Goal: Task Accomplishment & Management: Manage account settings

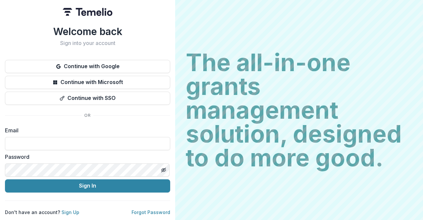
type input "**********"
click at [5, 179] on button "Sign In" at bounding box center [87, 185] width 165 height 13
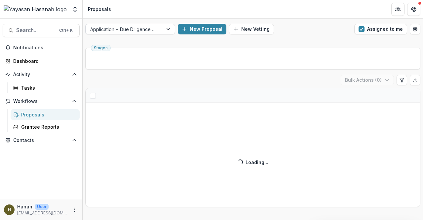
click at [144, 31] on div at bounding box center [124, 29] width 68 height 8
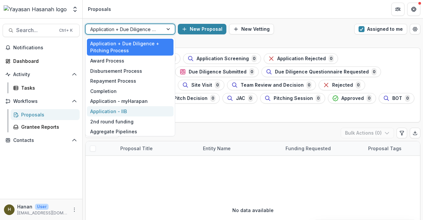
click at [142, 112] on div "Application - IIB" at bounding box center [130, 111] width 87 height 10
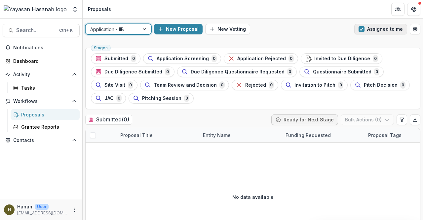
click at [365, 27] on button "Assigned to me" at bounding box center [380, 29] width 53 height 11
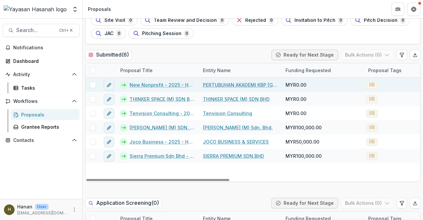
scroll to position [66, 0]
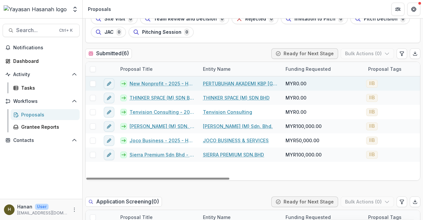
click at [167, 84] on link "New Nonprofit - 2025 - HSEF2025 - Iskandar Investment Berhad" at bounding box center [162, 83] width 65 height 7
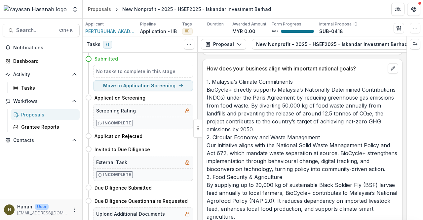
scroll to position [1656, 0]
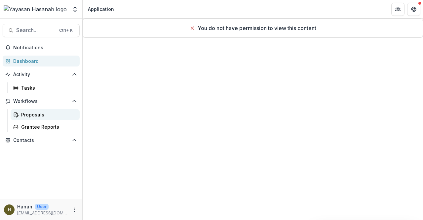
click at [26, 114] on div "Proposals" at bounding box center [47, 114] width 53 height 7
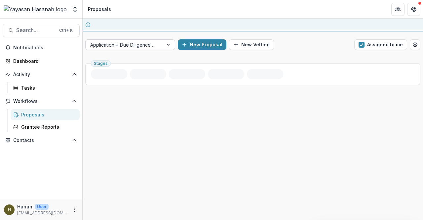
click at [168, 40] on div at bounding box center [169, 45] width 12 height 10
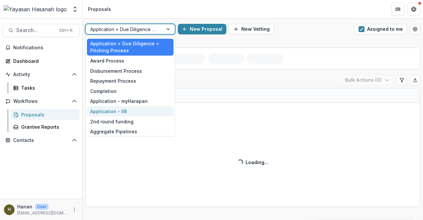
click at [144, 107] on div "Application - IIB" at bounding box center [130, 111] width 87 height 10
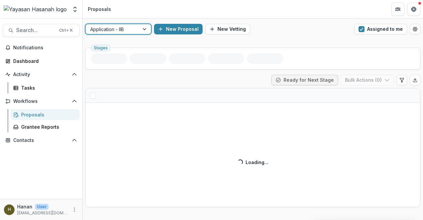
click at [130, 26] on div at bounding box center [112, 29] width 44 height 8
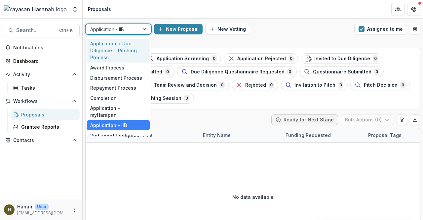
click at [132, 49] on div "Application + Due Diligence + Pitching Process" at bounding box center [118, 51] width 63 height 24
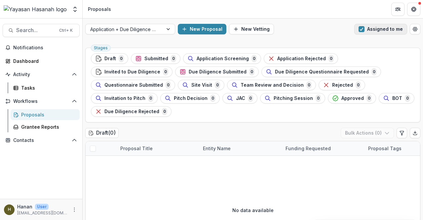
click at [362, 31] on span "button" at bounding box center [362, 29] width 6 height 6
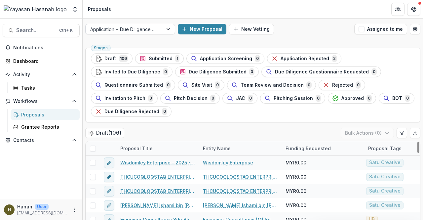
click at [159, 30] on div "Application + Due Diligence + Pitching Process" at bounding box center [124, 29] width 77 height 10
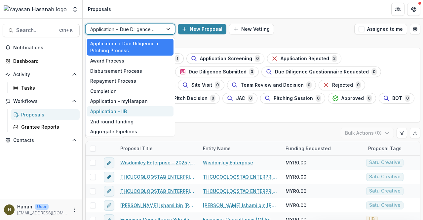
click at [132, 110] on div "Application - IIB" at bounding box center [130, 111] width 87 height 10
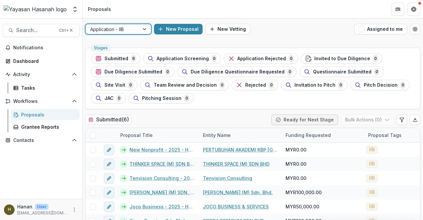
scroll to position [33, 0]
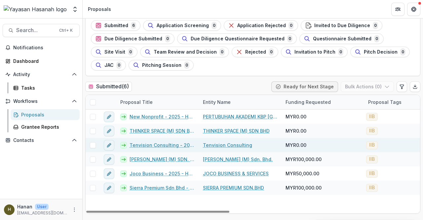
click at [170, 143] on link "Tenvision Consulting - 2025 - HSEF2025 - Iskandar Investment Berhad" at bounding box center [162, 144] width 65 height 7
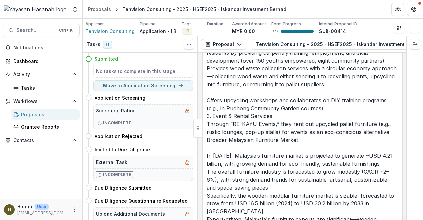
scroll to position [1984, 0]
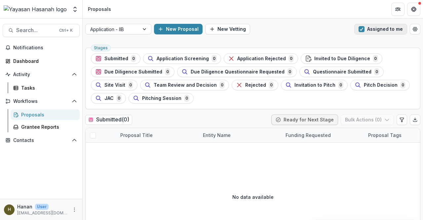
click at [367, 31] on button "Assigned to me" at bounding box center [380, 29] width 53 height 11
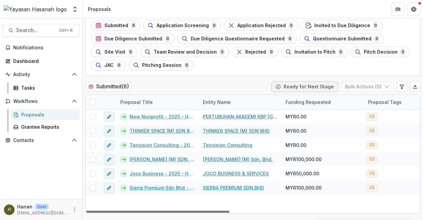
drag, startPoint x: 225, startPoint y: 211, endPoint x: 199, endPoint y: 209, distance: 26.2
click at [199, 211] on div at bounding box center [157, 212] width 143 height 2
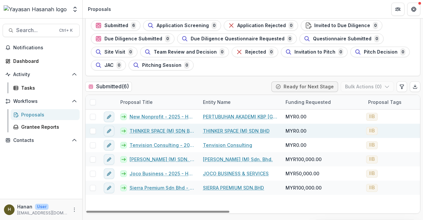
click at [161, 130] on link "THINKER SPACE (M) SDN BHD - 2025 - HSEF2025 - Iskandar Investment Berhad" at bounding box center [162, 130] width 65 height 7
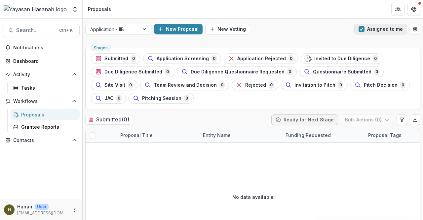
click at [367, 28] on button "Assigned to me" at bounding box center [380, 29] width 53 height 11
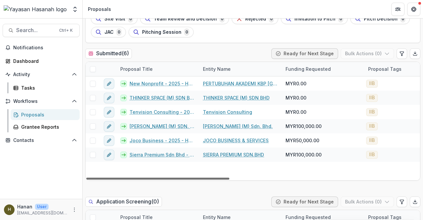
drag, startPoint x: 211, startPoint y: 178, endPoint x: 200, endPoint y: 171, distance: 12.8
click at [200, 178] on div at bounding box center [157, 179] width 143 height 2
drag, startPoint x: 177, startPoint y: 177, endPoint x: 167, endPoint y: 175, distance: 9.5
click at [167, 178] on div at bounding box center [157, 179] width 143 height 2
